Goal: Task Accomplishment & Management: Use online tool/utility

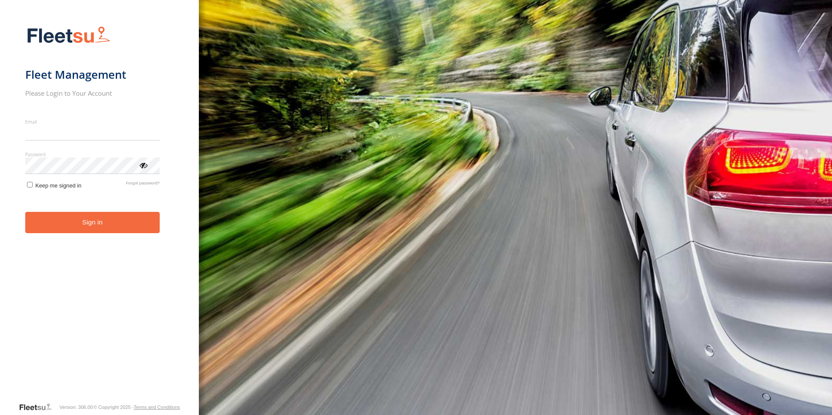
type input "**********"
click at [49, 231] on button "Sign in" at bounding box center [92, 222] width 135 height 21
click at [25, 212] on button "Sign in" at bounding box center [92, 222] width 135 height 21
